Goal: Transaction & Acquisition: Obtain resource

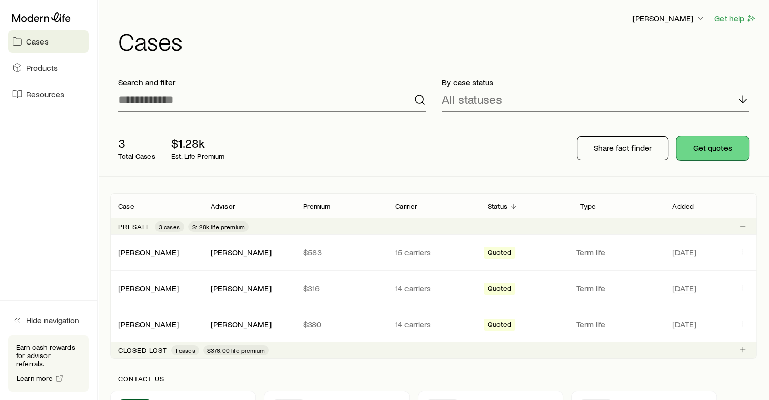
click at [725, 147] on button "Get quotes" at bounding box center [713, 148] width 72 height 24
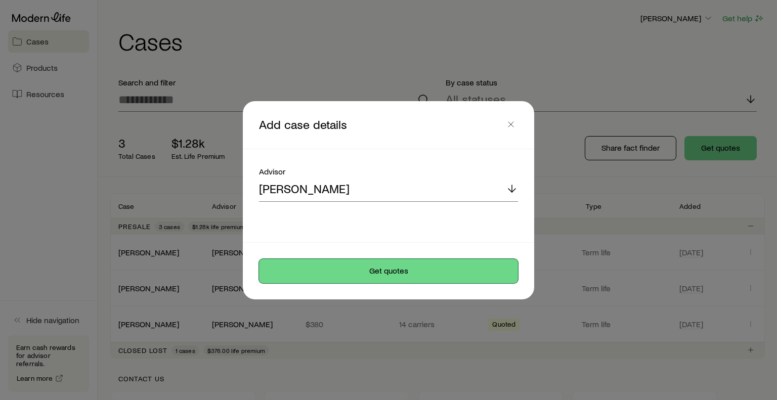
click at [409, 273] on button "Get quotes" at bounding box center [388, 271] width 259 height 24
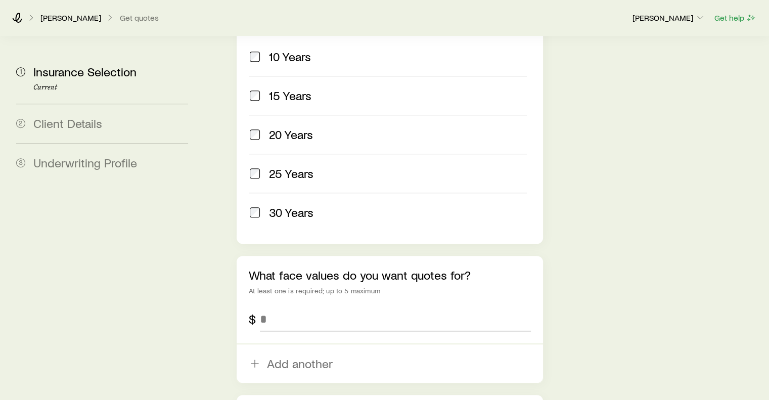
scroll to position [534, 0]
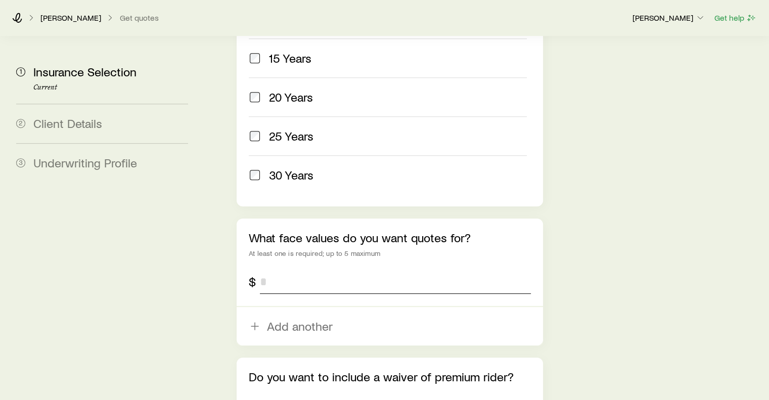
click at [326, 270] on input "tel" at bounding box center [395, 282] width 271 height 24
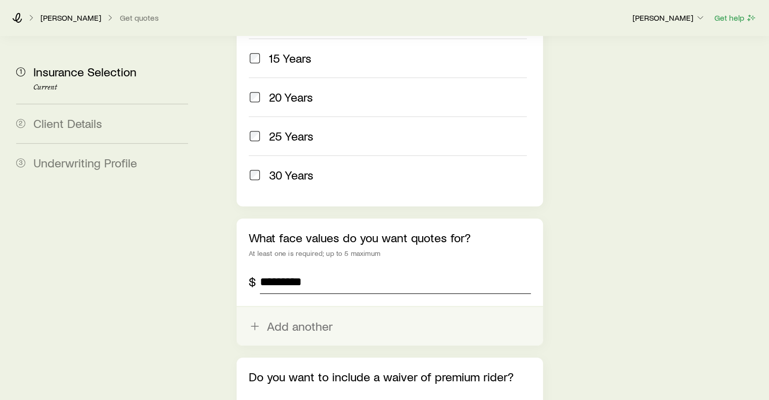
type input "*********"
click at [281, 307] on button "Add another" at bounding box center [390, 326] width 306 height 38
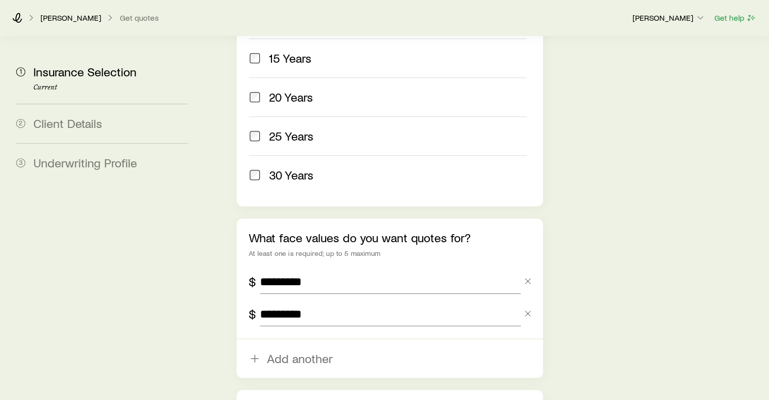
scroll to position [674, 0]
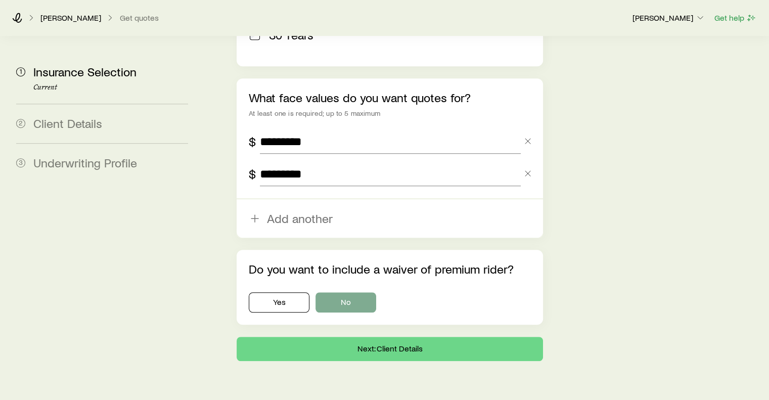
type input "*********"
click at [347, 292] on button "No" at bounding box center [346, 302] width 61 height 20
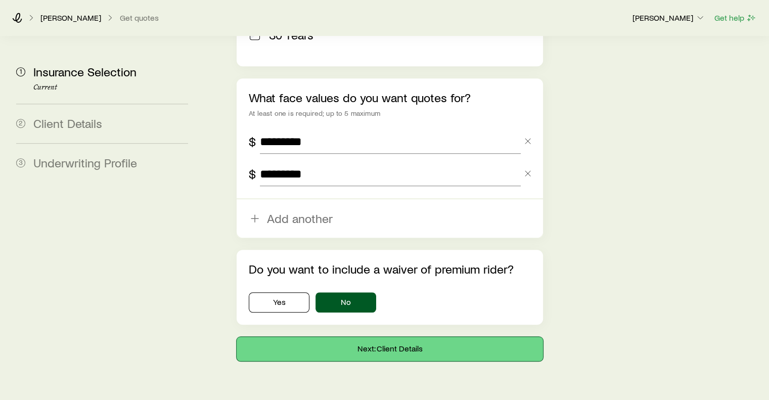
click at [378, 337] on button "Next: Client Details" at bounding box center [390, 349] width 306 height 24
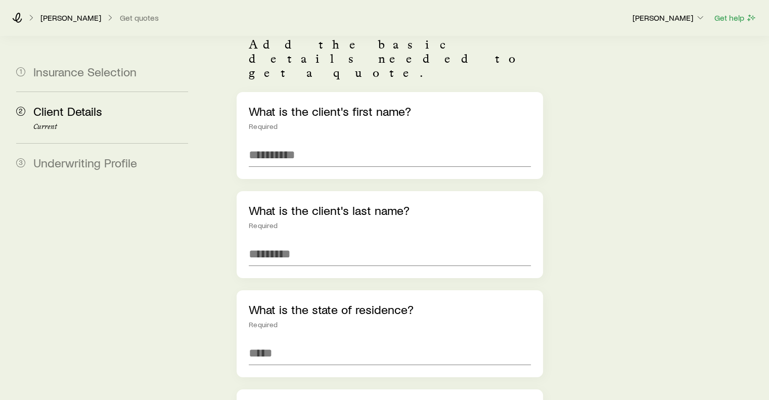
scroll to position [81, 0]
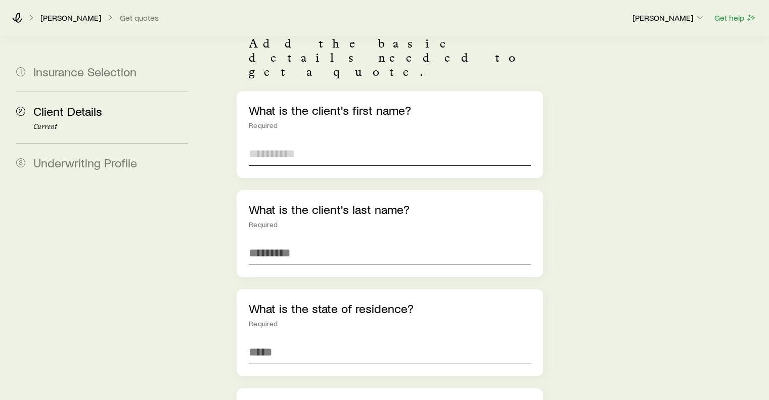
click at [298, 142] on input "text" at bounding box center [390, 154] width 282 height 24
type input "*****"
type input "********"
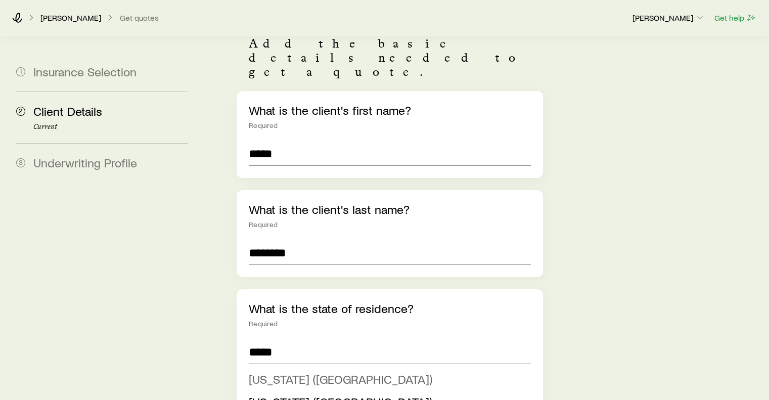
click at [322, 372] on span "[US_STATE] ([GEOGRAPHIC_DATA])" at bounding box center [341, 379] width 184 height 15
type input "**********"
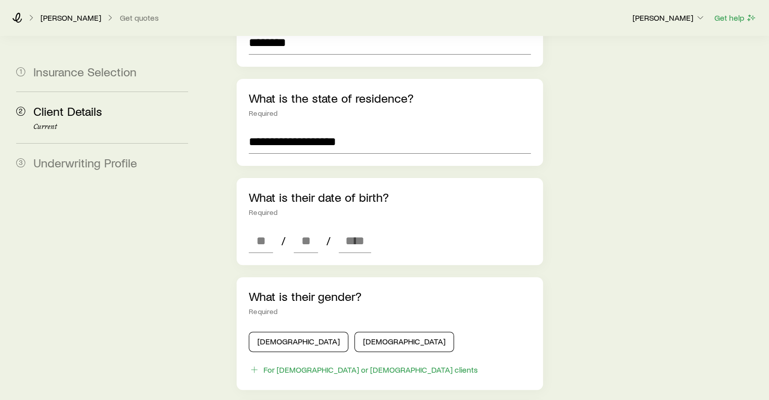
scroll to position [293, 0]
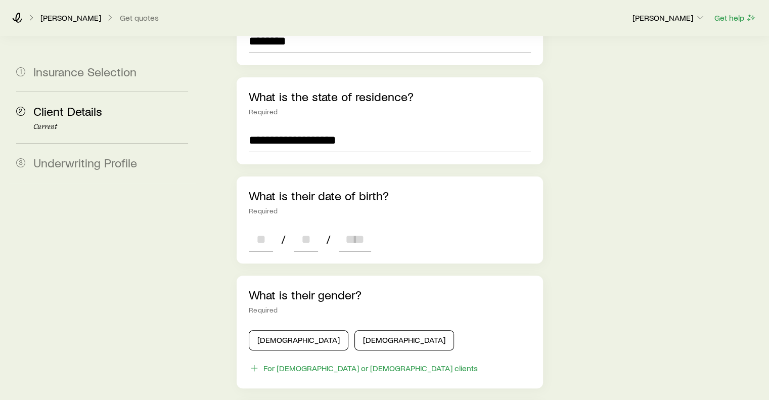
click at [259, 227] on input at bounding box center [261, 239] width 24 height 24
type input "**"
type input "****"
type input "*"
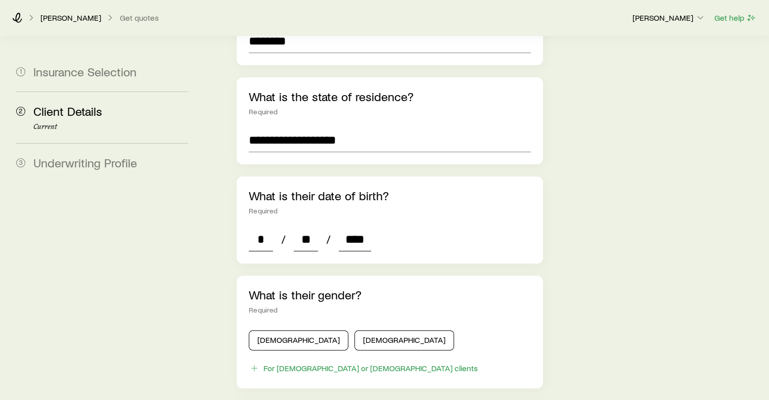
type input "****"
click at [459, 288] on p "What is their gender?" at bounding box center [390, 295] width 282 height 14
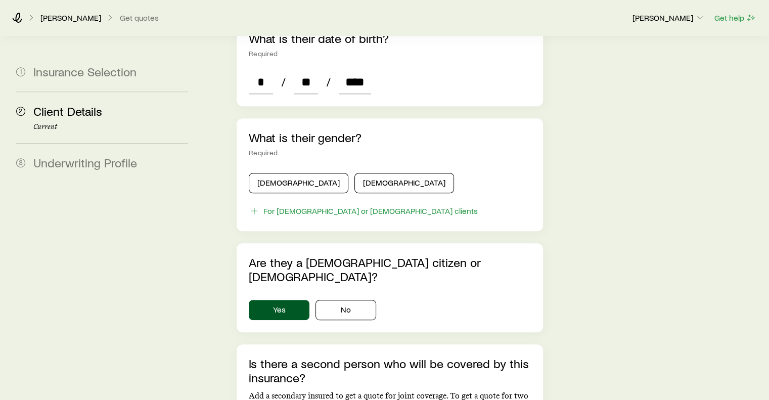
scroll to position [453, 0]
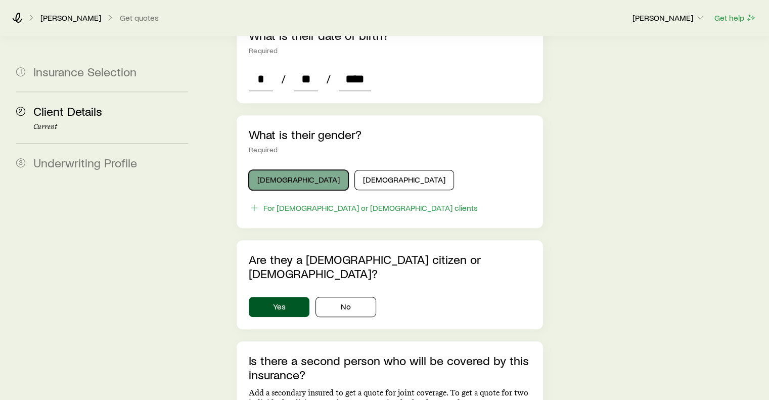
click at [271, 170] on button "[DEMOGRAPHIC_DATA]" at bounding box center [299, 180] width 100 height 20
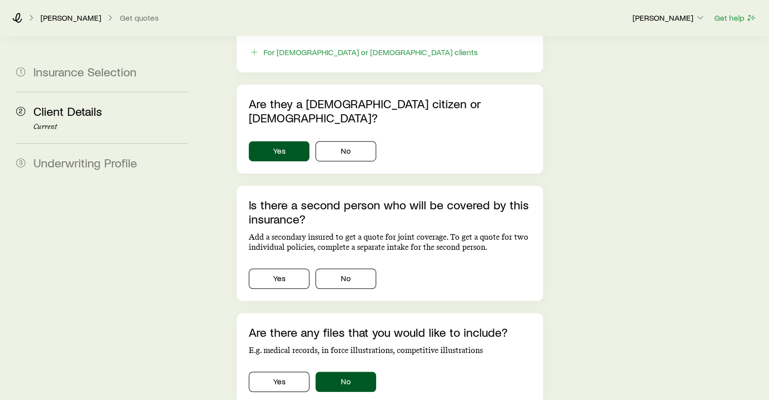
scroll to position [609, 0]
click at [356, 269] on button "No" at bounding box center [346, 279] width 61 height 20
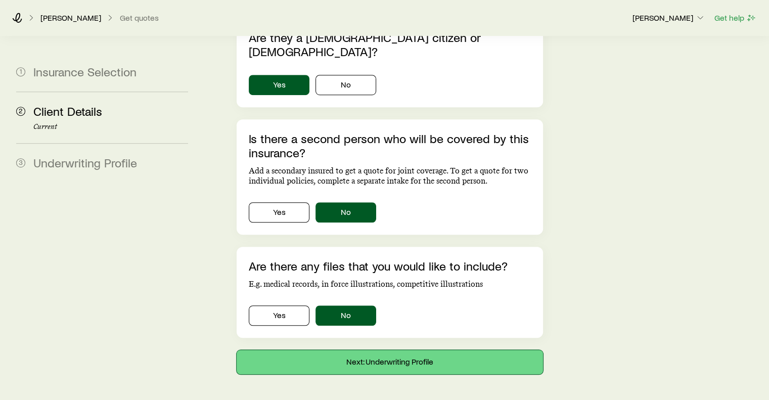
click at [407, 350] on button "Next: Underwriting Profile" at bounding box center [390, 362] width 306 height 24
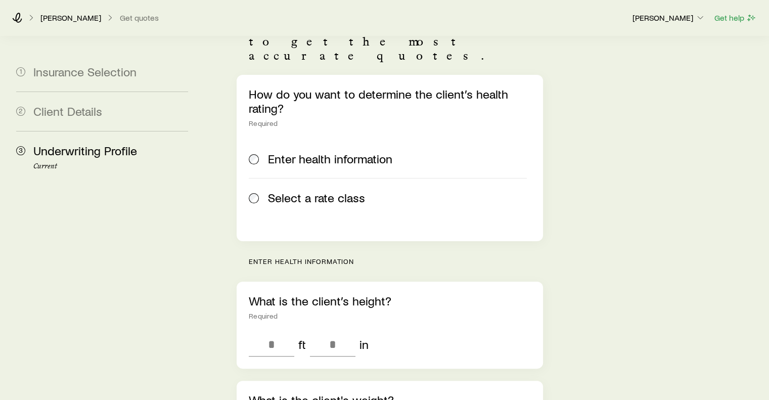
scroll to position [125, 0]
click at [333, 191] on span "Select a rate class" at bounding box center [316, 198] width 97 height 14
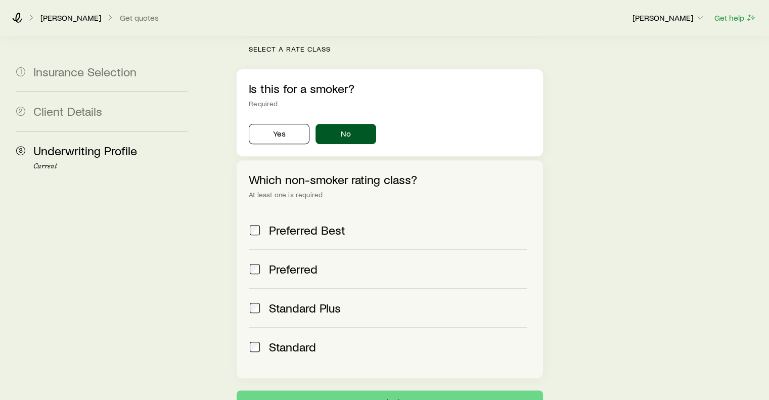
scroll to position [372, 0]
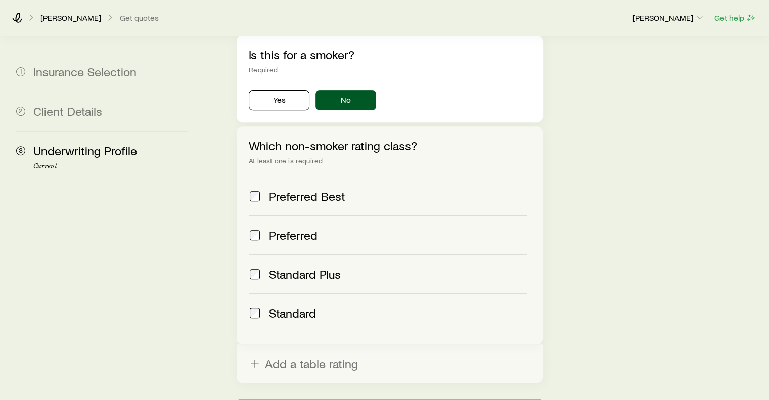
click at [259, 189] on span at bounding box center [255, 196] width 12 height 14
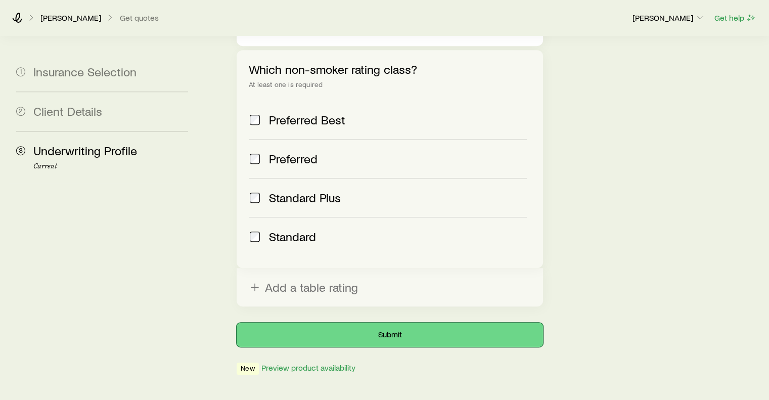
click at [369, 323] on button "Submit" at bounding box center [390, 335] width 306 height 24
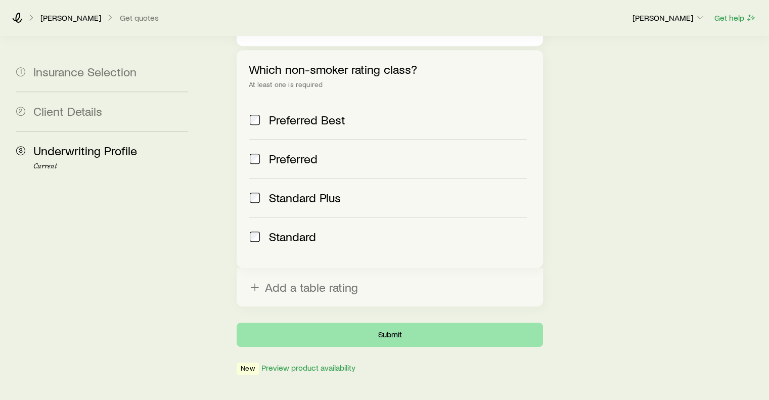
scroll to position [0, 0]
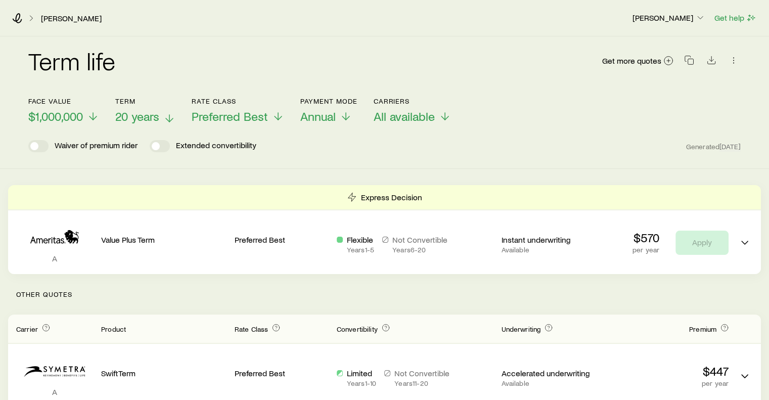
click at [167, 119] on icon at bounding box center [169, 118] width 12 height 12
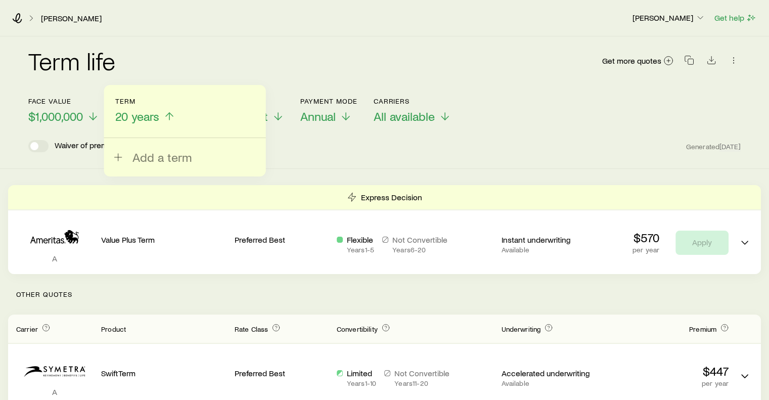
click at [167, 119] on icon at bounding box center [169, 116] width 12 height 12
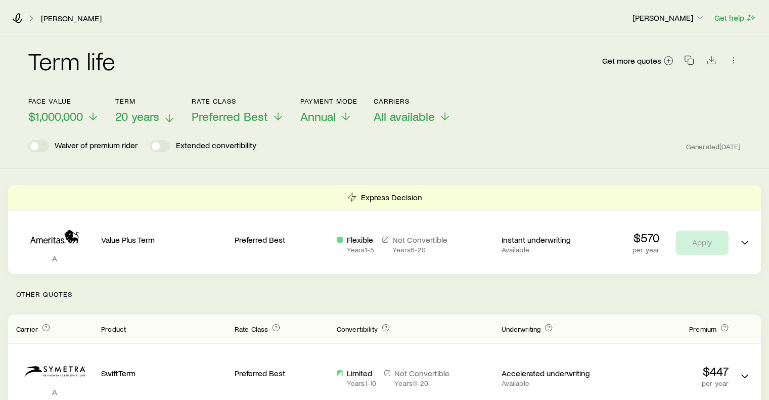
click at [161, 116] on p "20 years" at bounding box center [145, 116] width 60 height 14
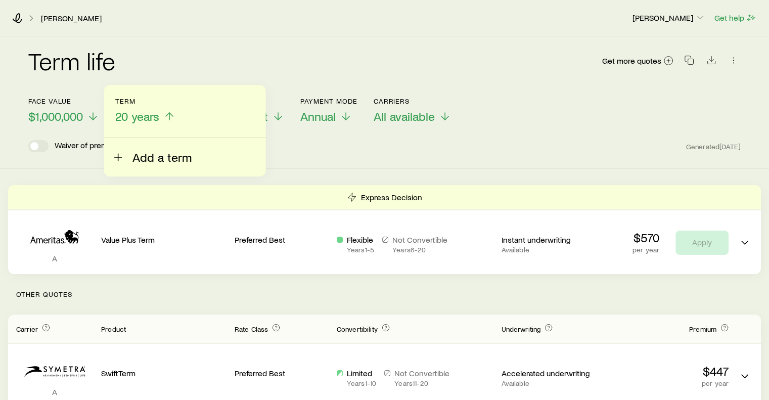
click at [139, 160] on span "Add a term" at bounding box center [161, 157] width 59 height 14
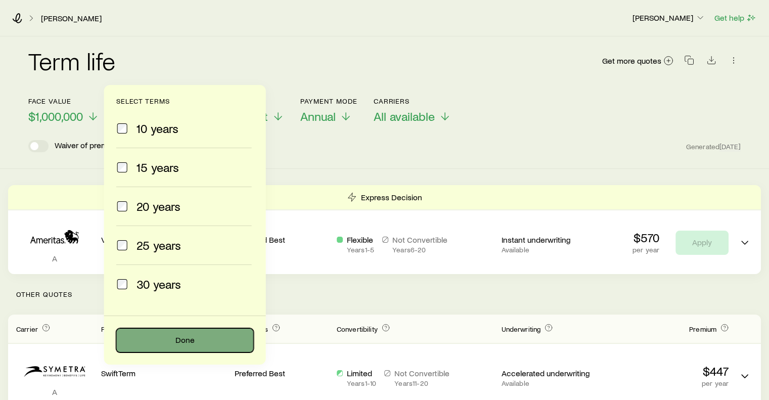
click at [200, 339] on button "Done" at bounding box center [185, 340] width 138 height 24
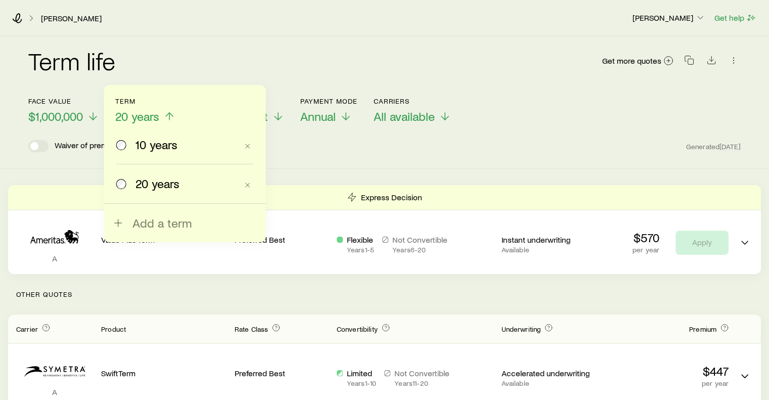
click at [552, 108] on div "Face value $1,000,000 Term 20 years 10 years 20 years Add a term Rate Class Pre…" at bounding box center [384, 104] width 713 height 39
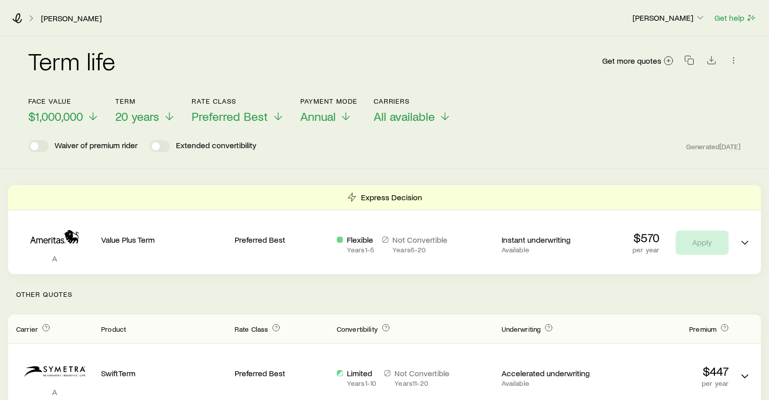
click at [617, 101] on div "Face value $1,000,000 Term 20 years Rate Class Preferred Best Payment Mode Annu…" at bounding box center [384, 104] width 713 height 39
click at [689, 60] on icon "button" at bounding box center [689, 60] width 10 height 10
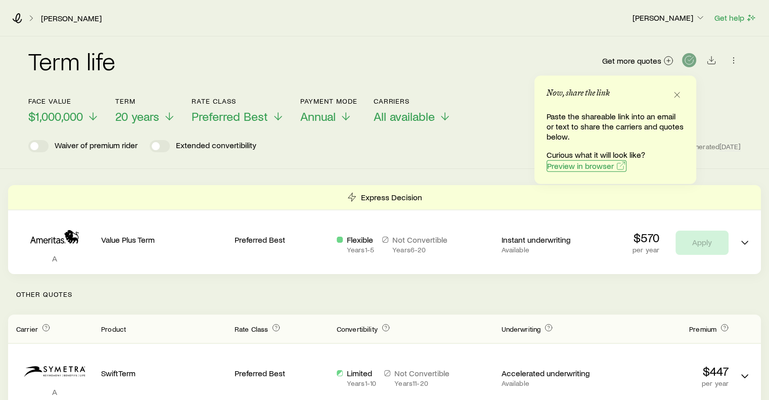
click at [584, 163] on span "Preview in browser" at bounding box center [580, 166] width 67 height 8
